Goal: Information Seeking & Learning: Learn about a topic

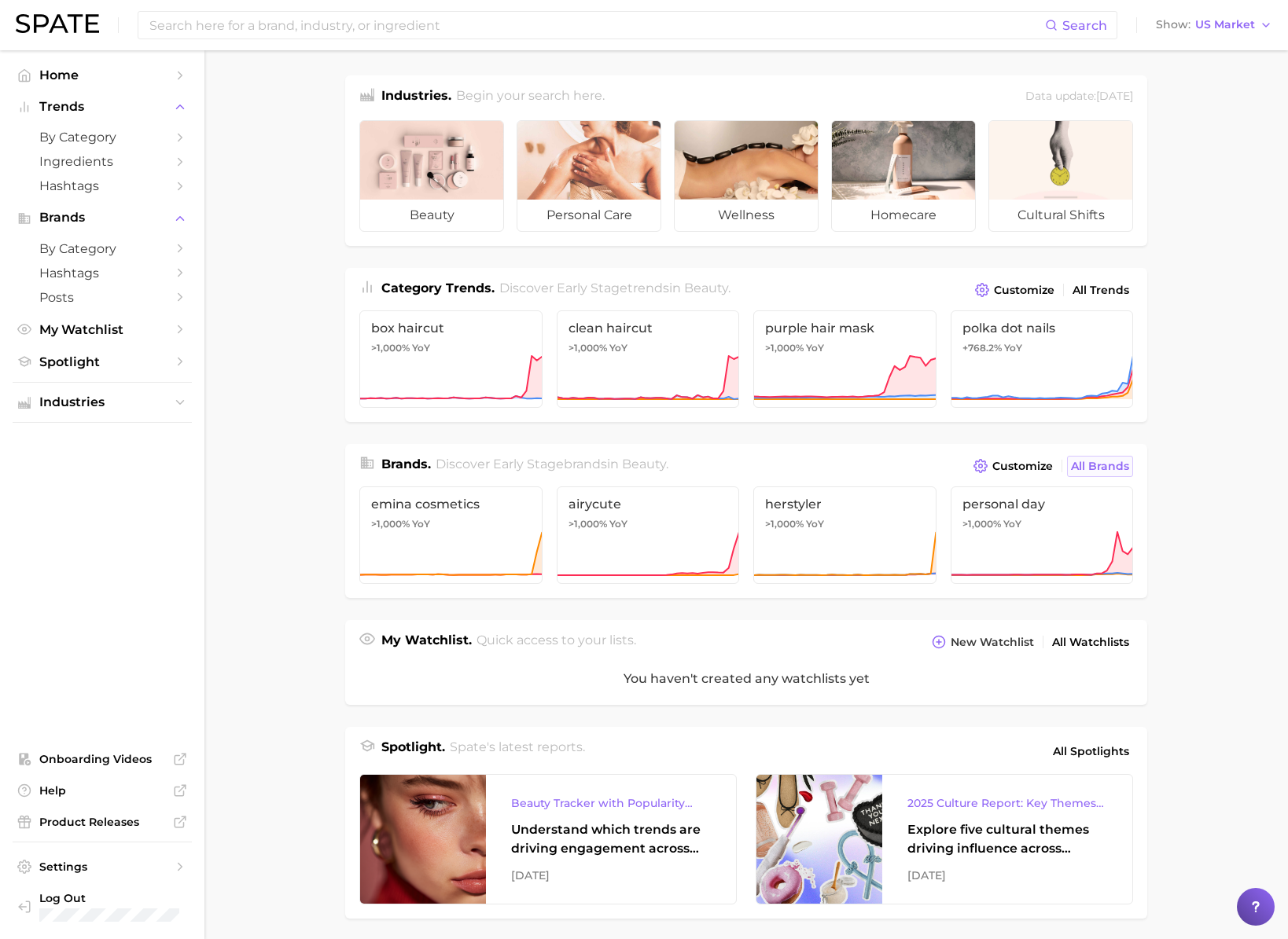
click at [1086, 464] on span "All Brands" at bounding box center [1100, 467] width 58 height 13
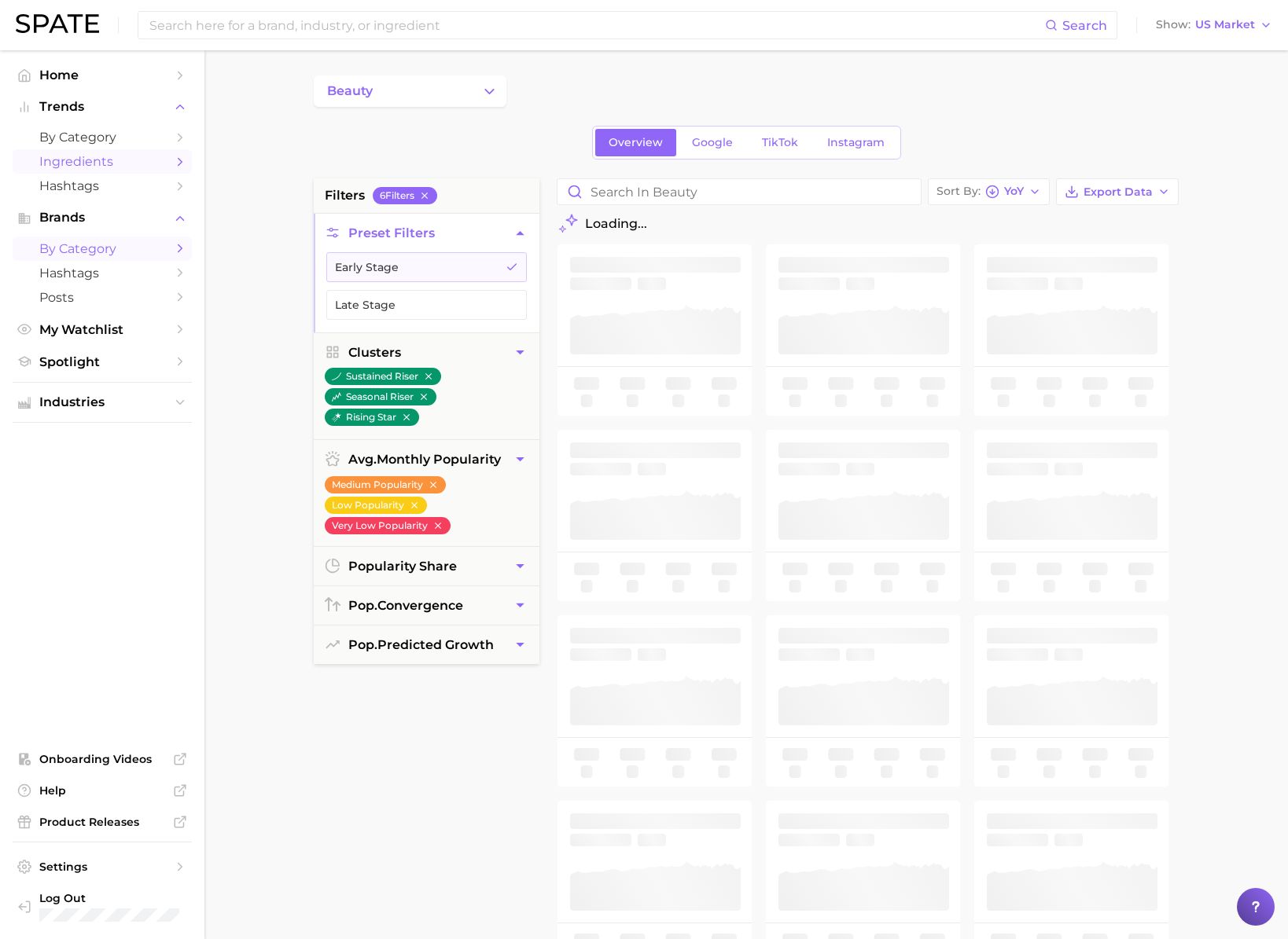
click at [99, 161] on span "Ingredients" at bounding box center [102, 161] width 126 height 15
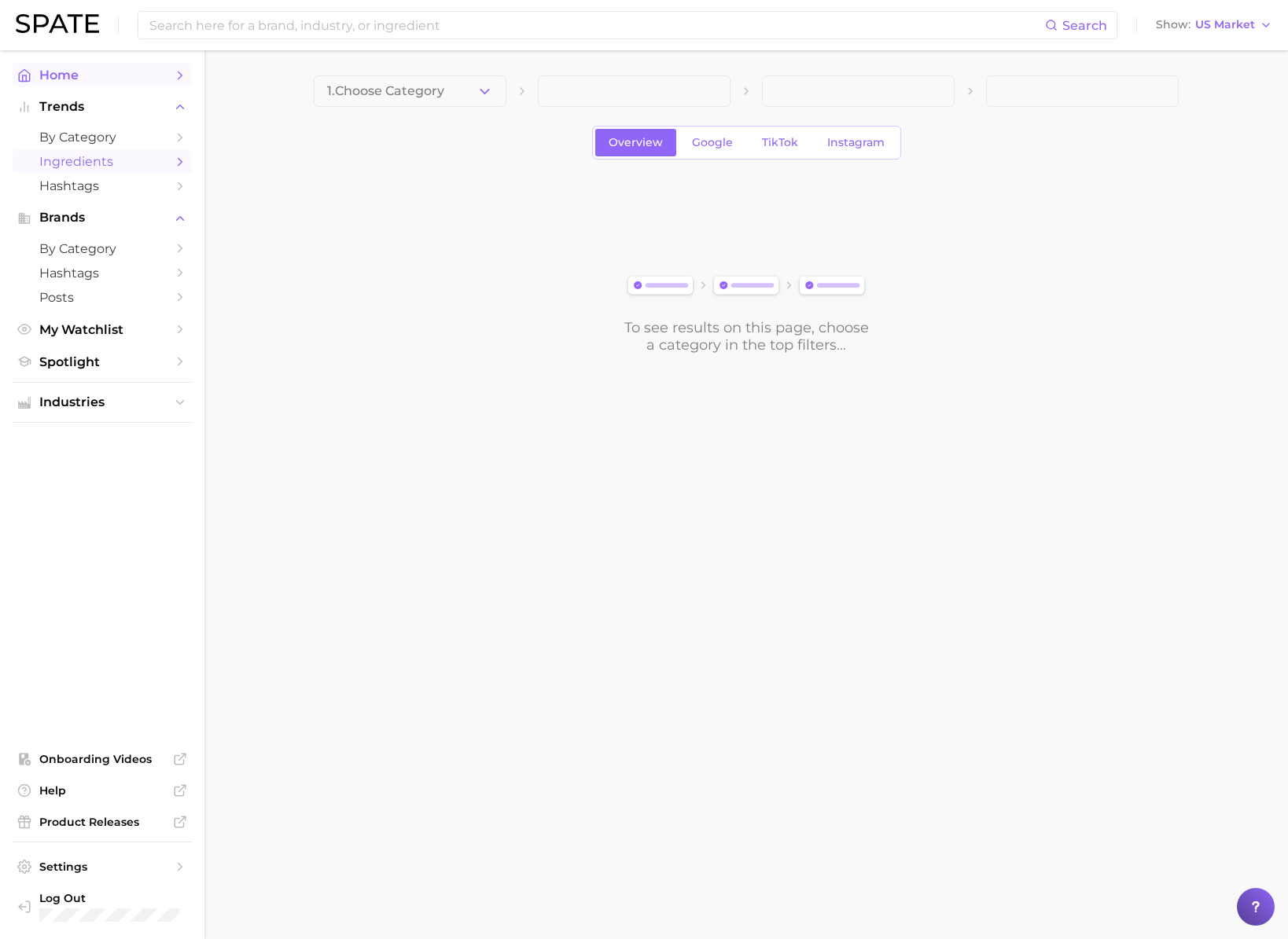
click at [42, 78] on span "Home" at bounding box center [102, 75] width 126 height 15
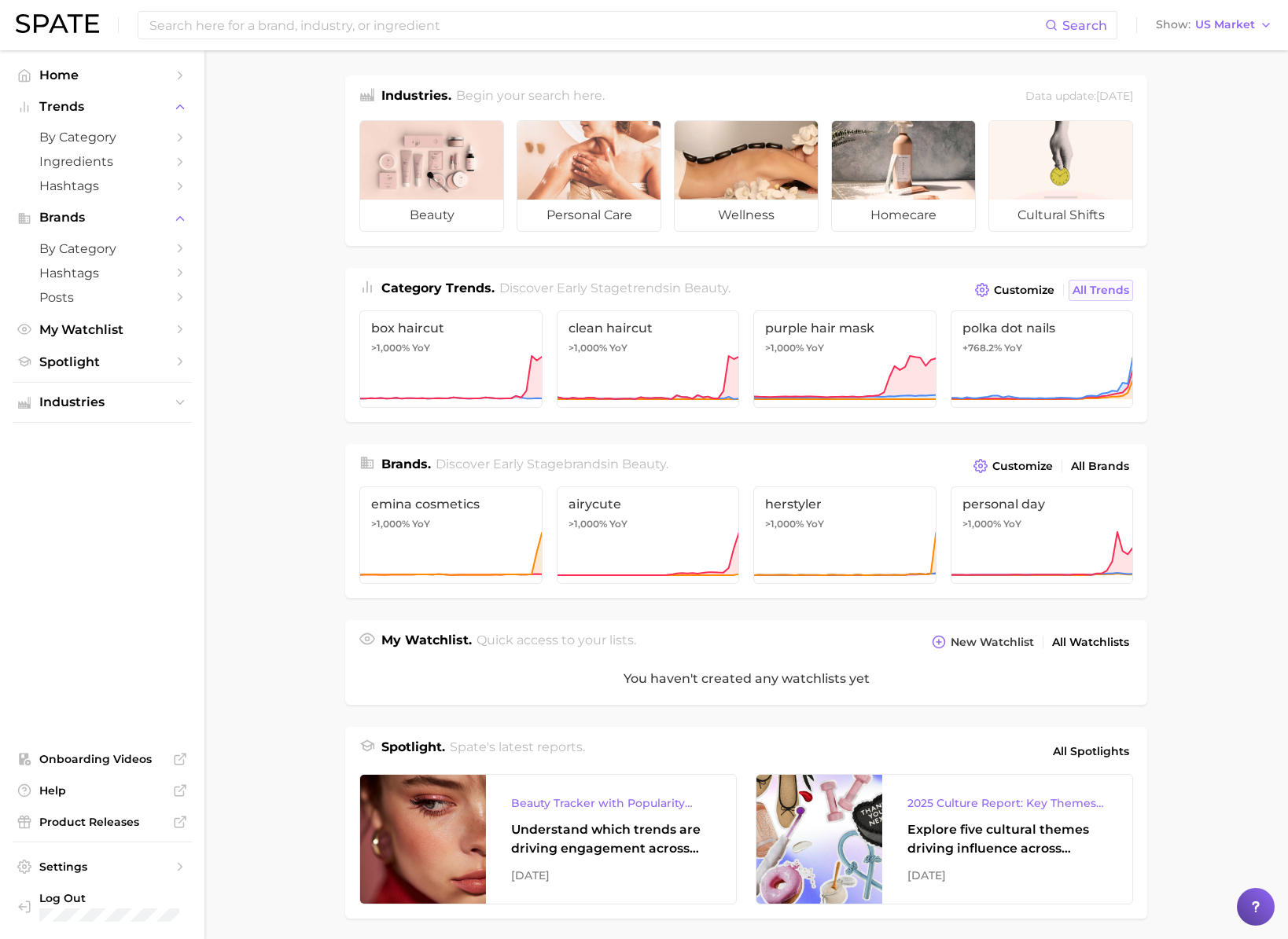
click at [1089, 292] on span "All Trends" at bounding box center [1100, 291] width 56 height 13
click at [1087, 285] on span "All Trends" at bounding box center [1100, 291] width 56 height 13
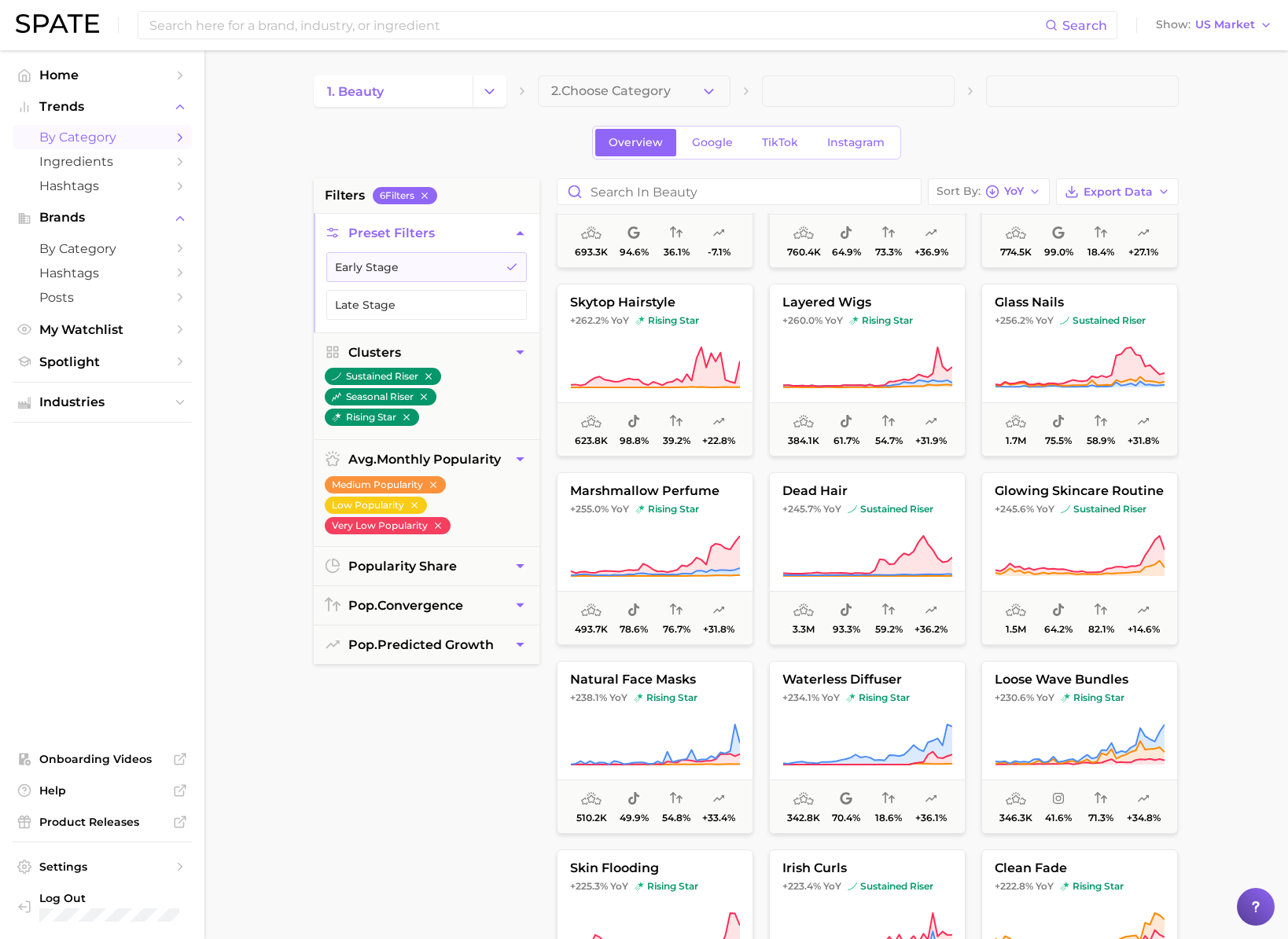
scroll to position [1657, 0]
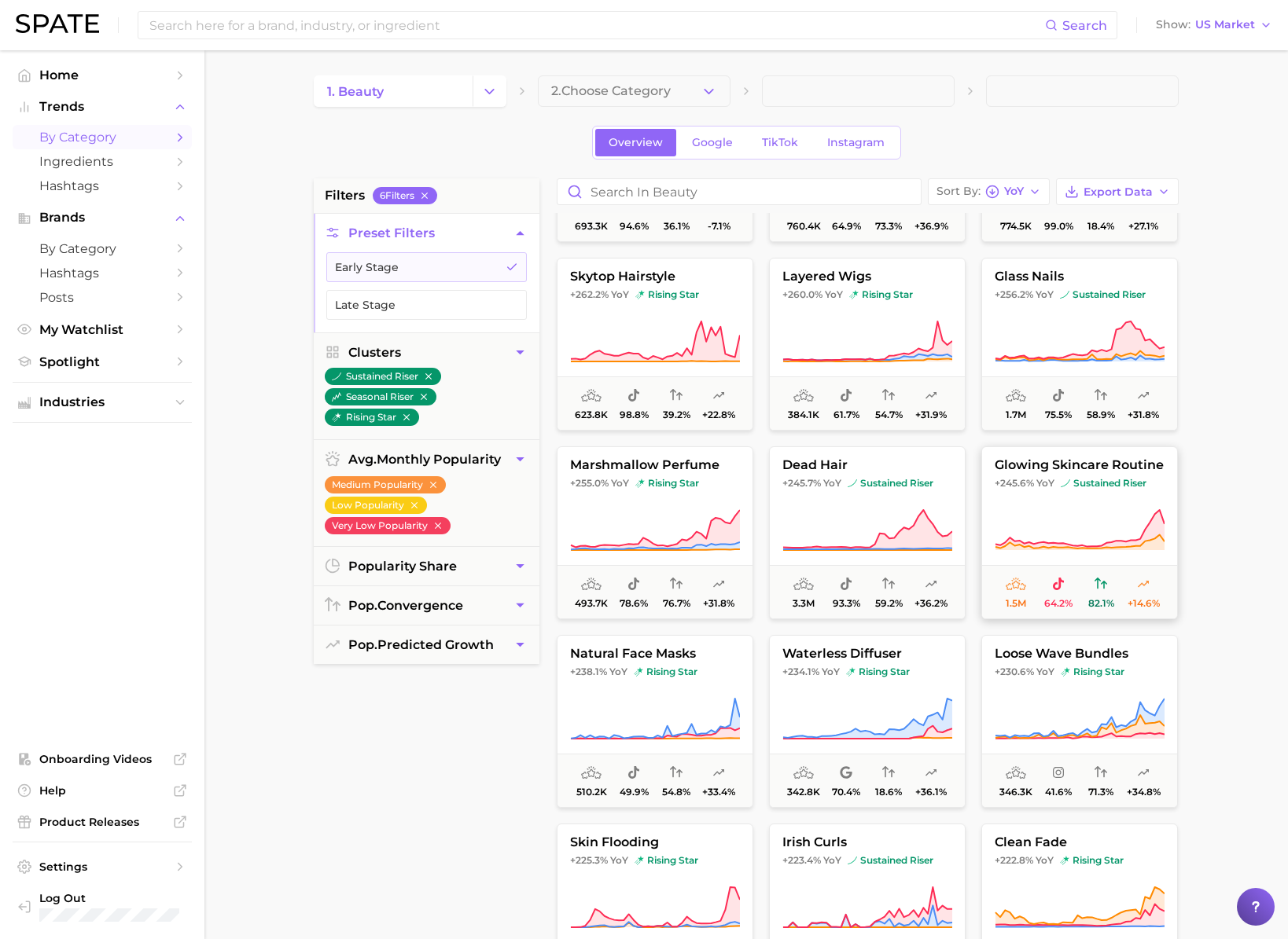
click at [1065, 508] on icon at bounding box center [1079, 530] width 169 height 44
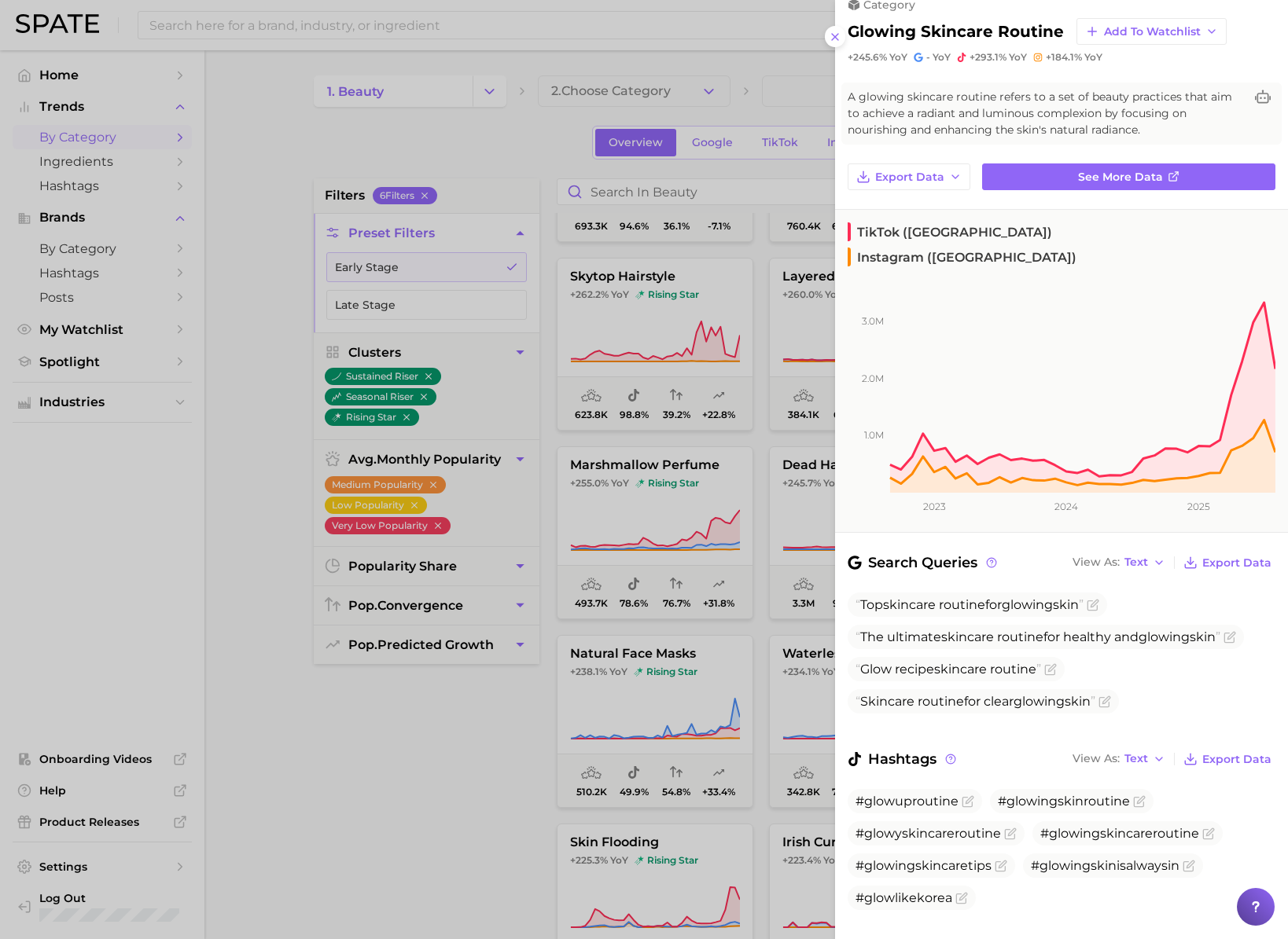
scroll to position [0, 0]
